Goal: Task Accomplishment & Management: Complete application form

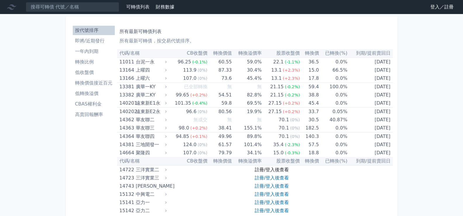
click at [273, 171] on link "註冊/登入後查看" at bounding box center [272, 170] width 34 height 6
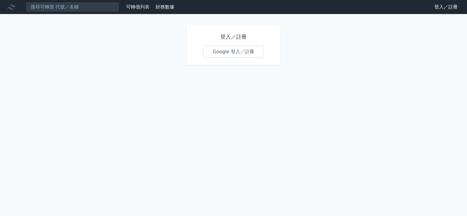
click at [246, 50] on link "Google 登入／註冊" at bounding box center [233, 52] width 61 height 12
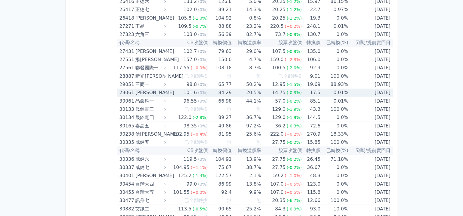
scroll to position [788, 0]
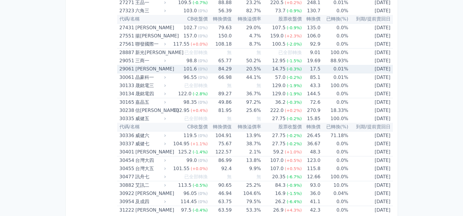
click at [125, 67] on div "29061" at bounding box center [126, 69] width 15 height 8
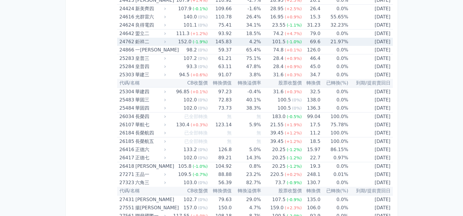
scroll to position [613, 0]
